Goal: Check status

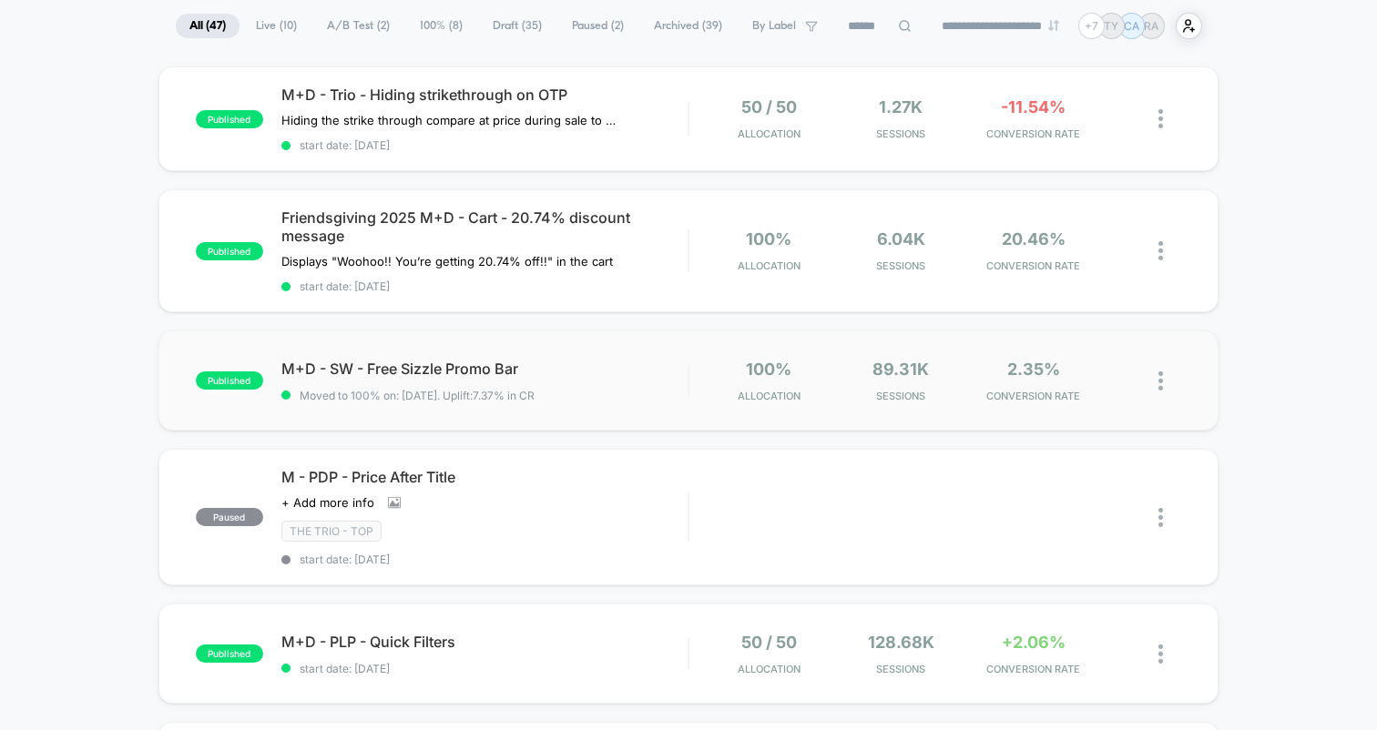
scroll to position [121, 0]
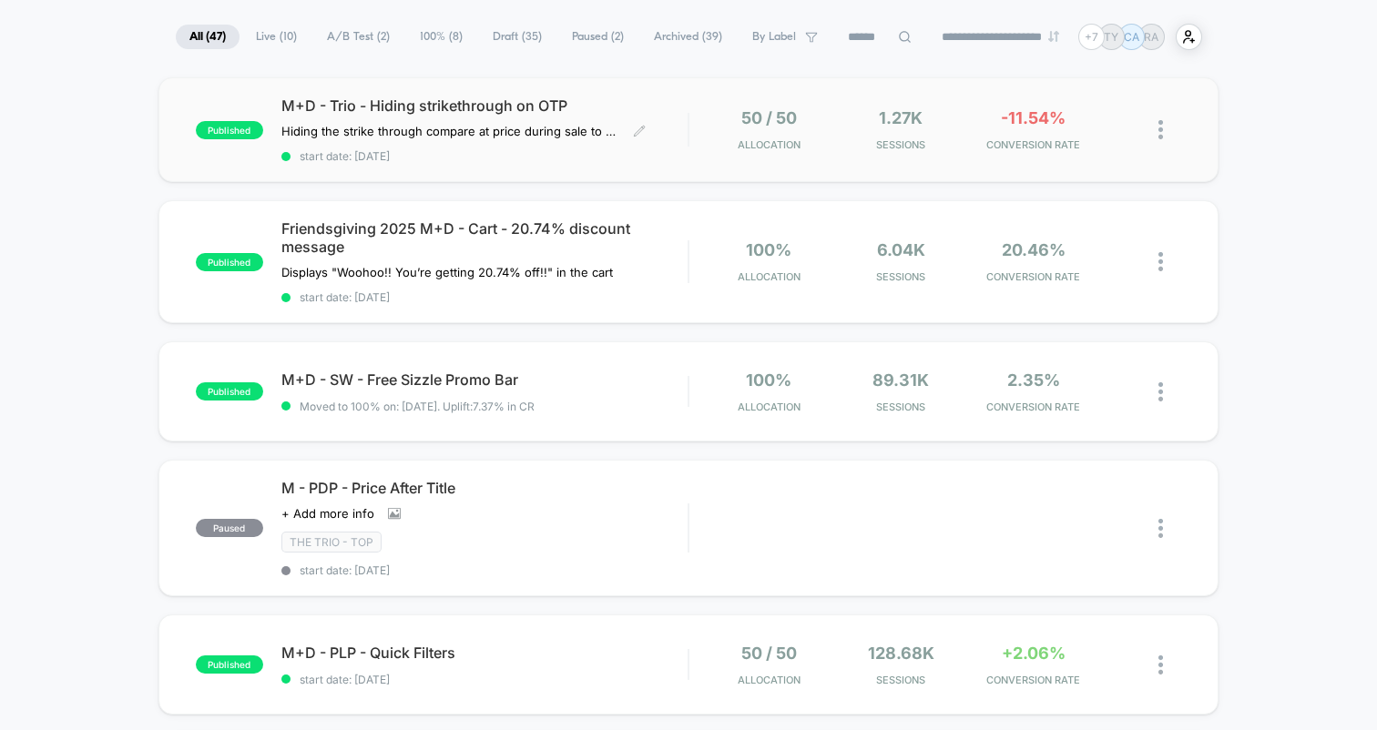
click at [410, 100] on span "M+D - Trio - Hiding strikethrough on OTP" at bounding box center [484, 106] width 406 height 18
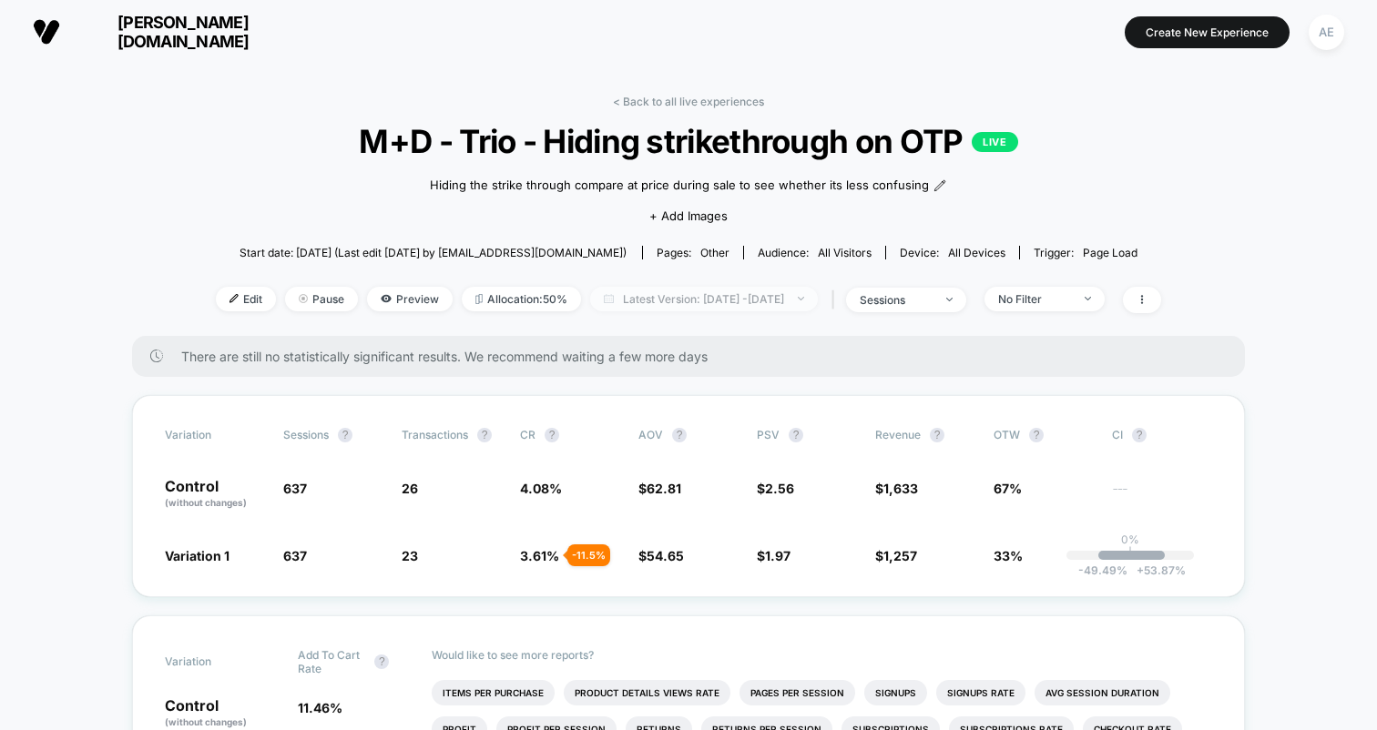
click at [745, 293] on span "Latest Version: [DATE] - [DATE]" at bounding box center [704, 299] width 228 height 25
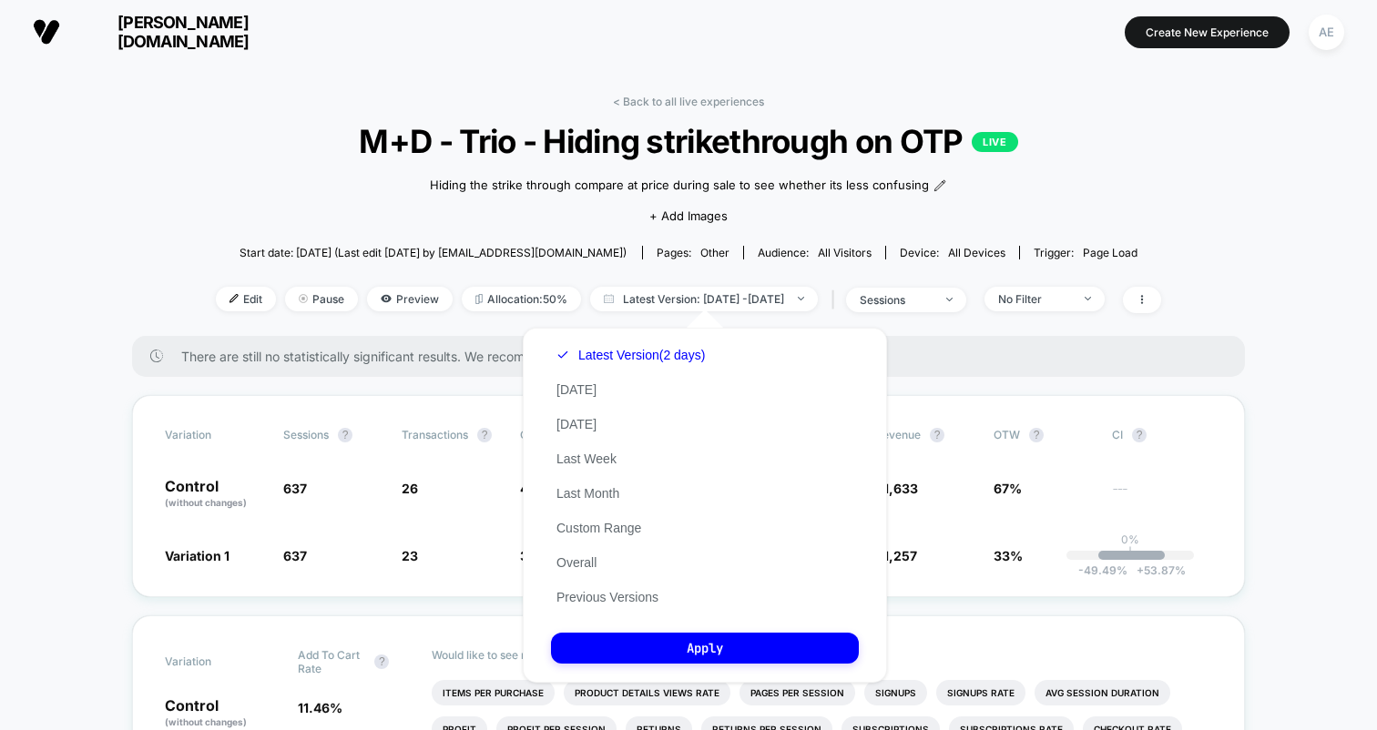
click at [617, 383] on div "Latest Version (2 days) [DATE] [DATE] Last Week Last Month Custom Range Overall…" at bounding box center [630, 476] width 159 height 277
click at [583, 386] on button "[DATE]" at bounding box center [576, 390] width 51 height 16
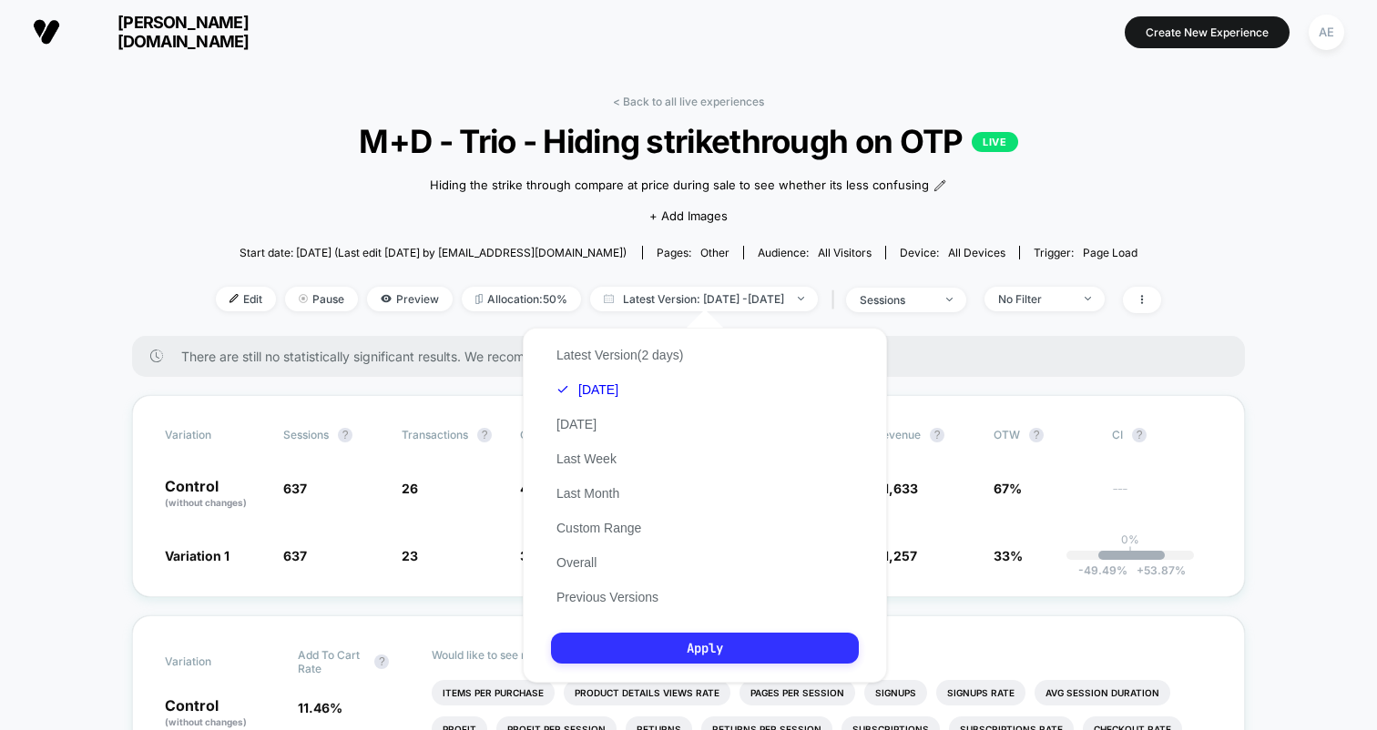
click at [664, 644] on button "Apply" at bounding box center [705, 648] width 308 height 31
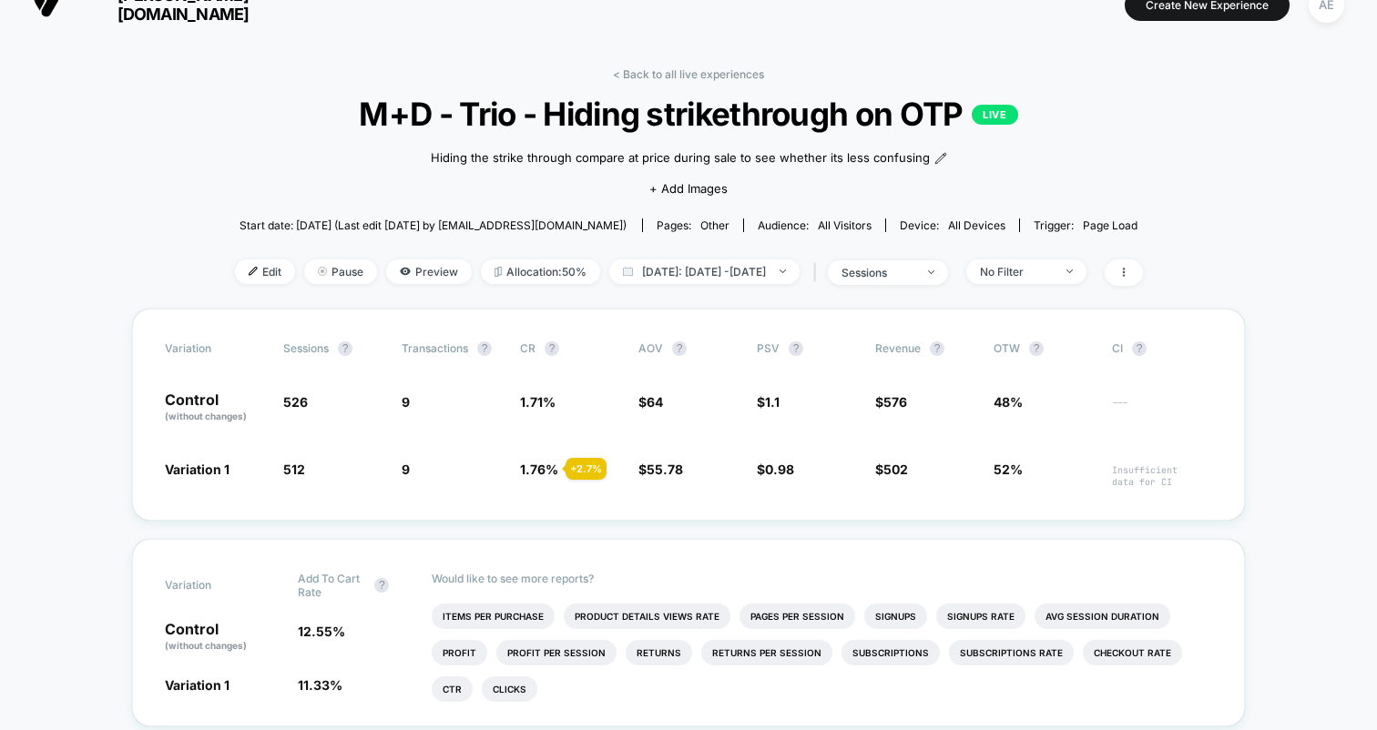
scroll to position [34, 0]
